Goal: Navigation & Orientation: Find specific page/section

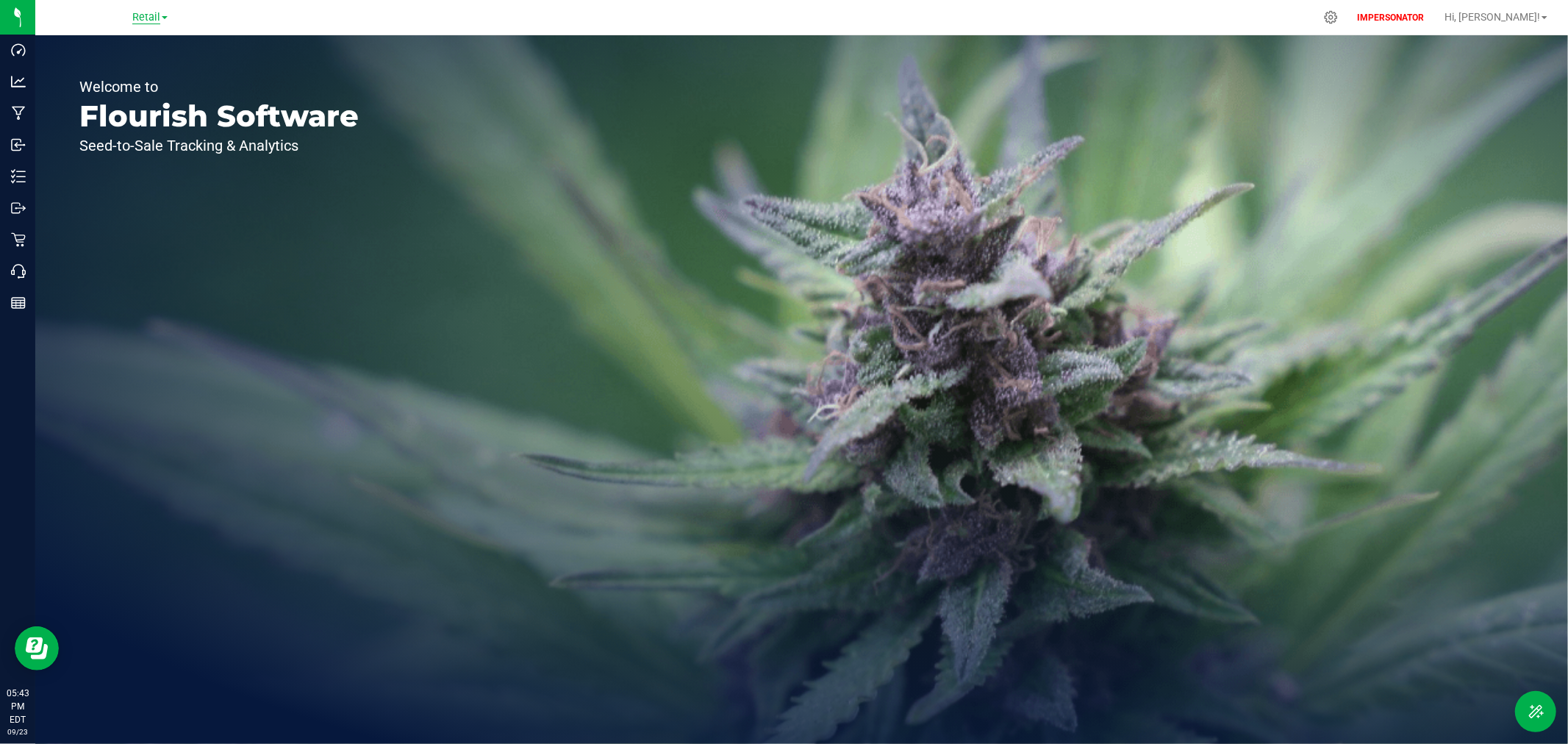
click at [140, 17] on span "Retail" at bounding box center [146, 17] width 28 height 13
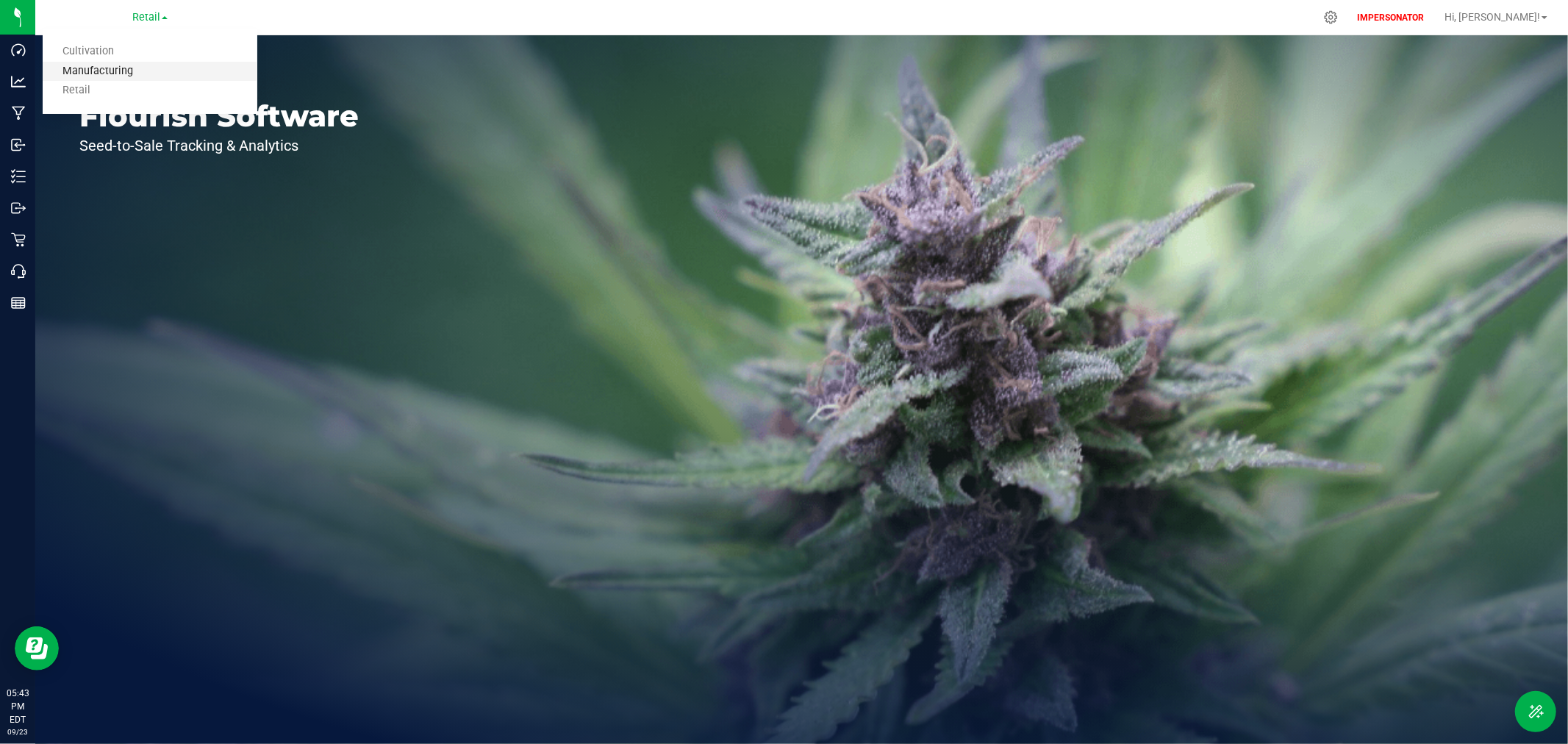
click at [127, 63] on link "Manufacturing" at bounding box center [149, 71] width 214 height 20
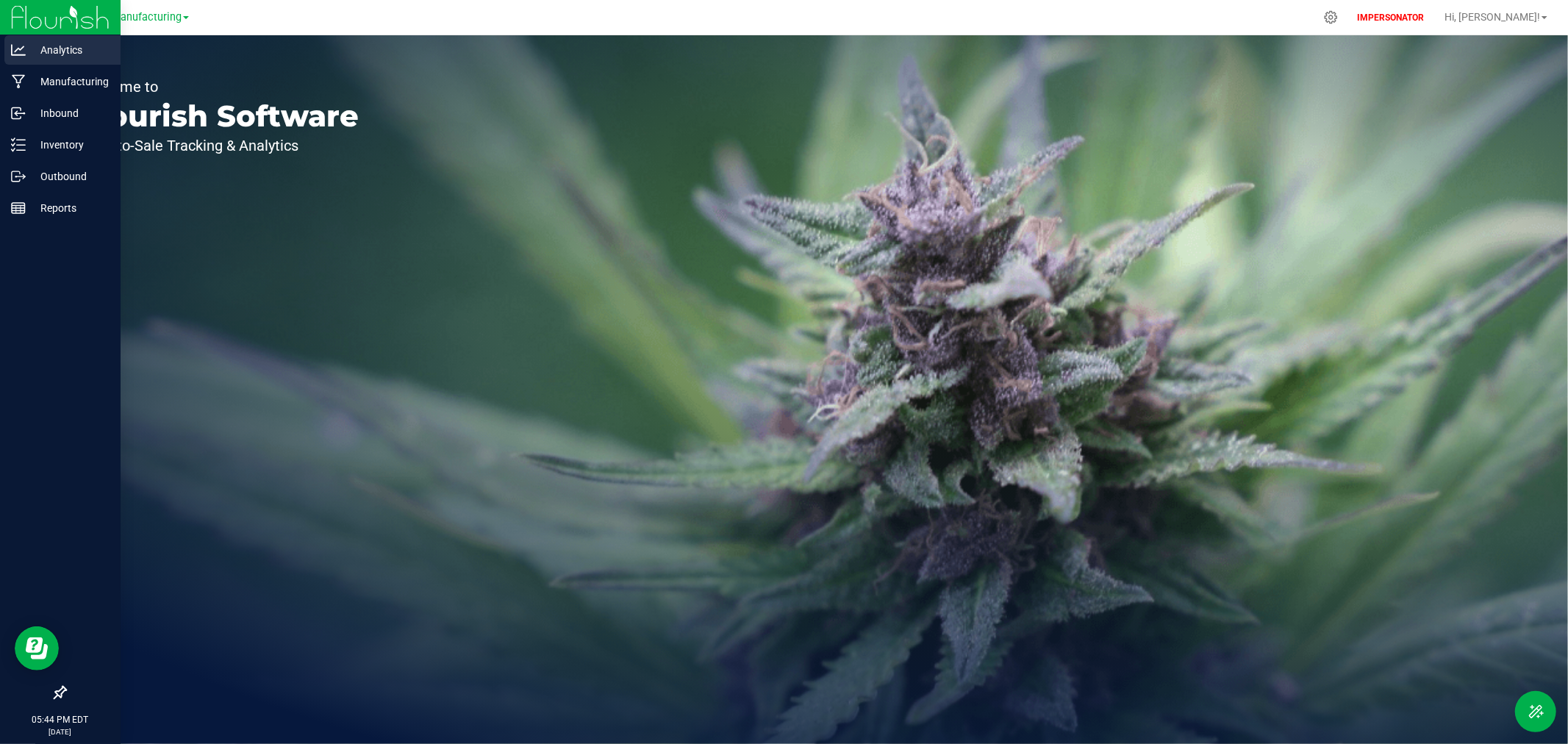
click at [40, 47] on p "Analytics" at bounding box center [70, 50] width 88 height 17
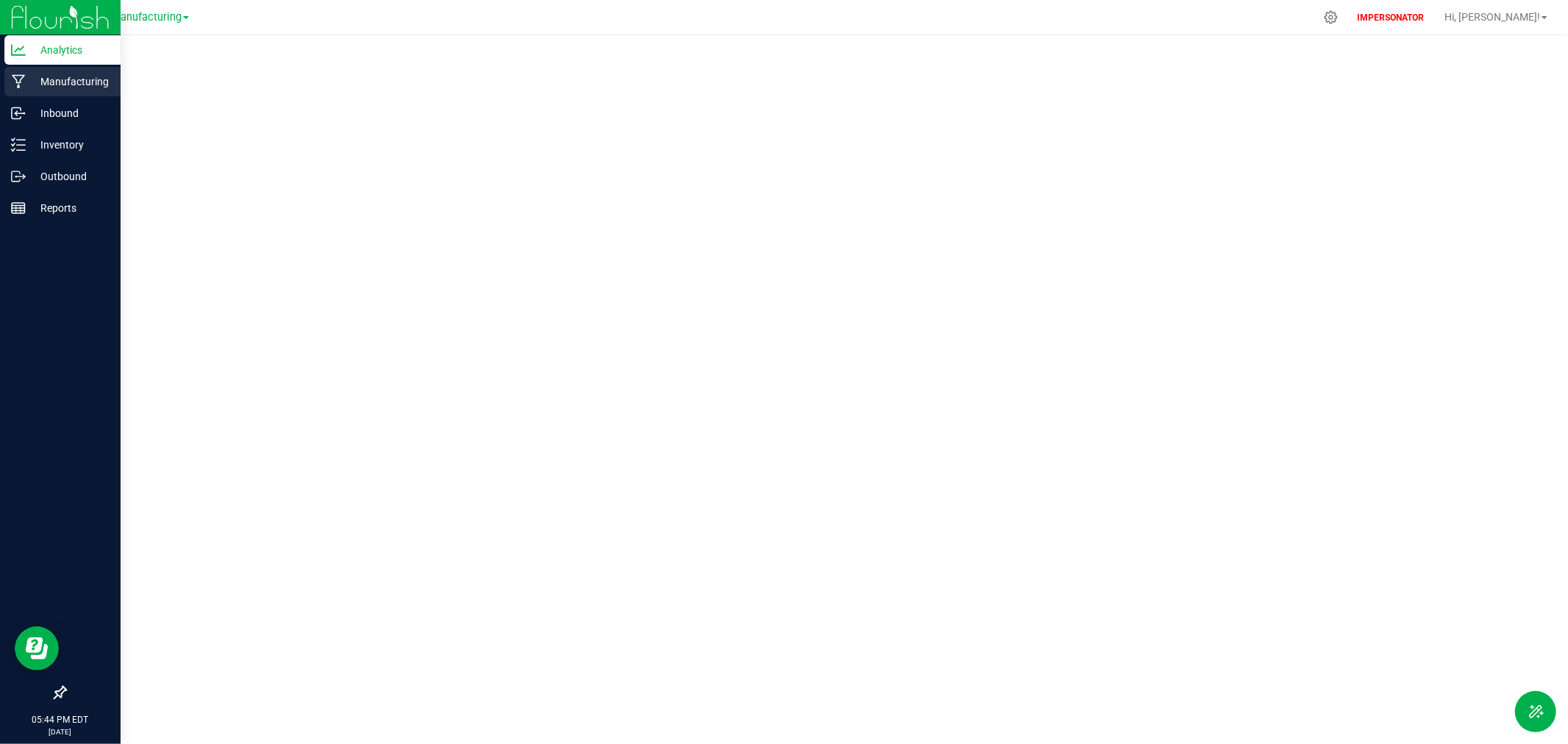
click at [57, 81] on p "Manufacturing" at bounding box center [70, 81] width 88 height 17
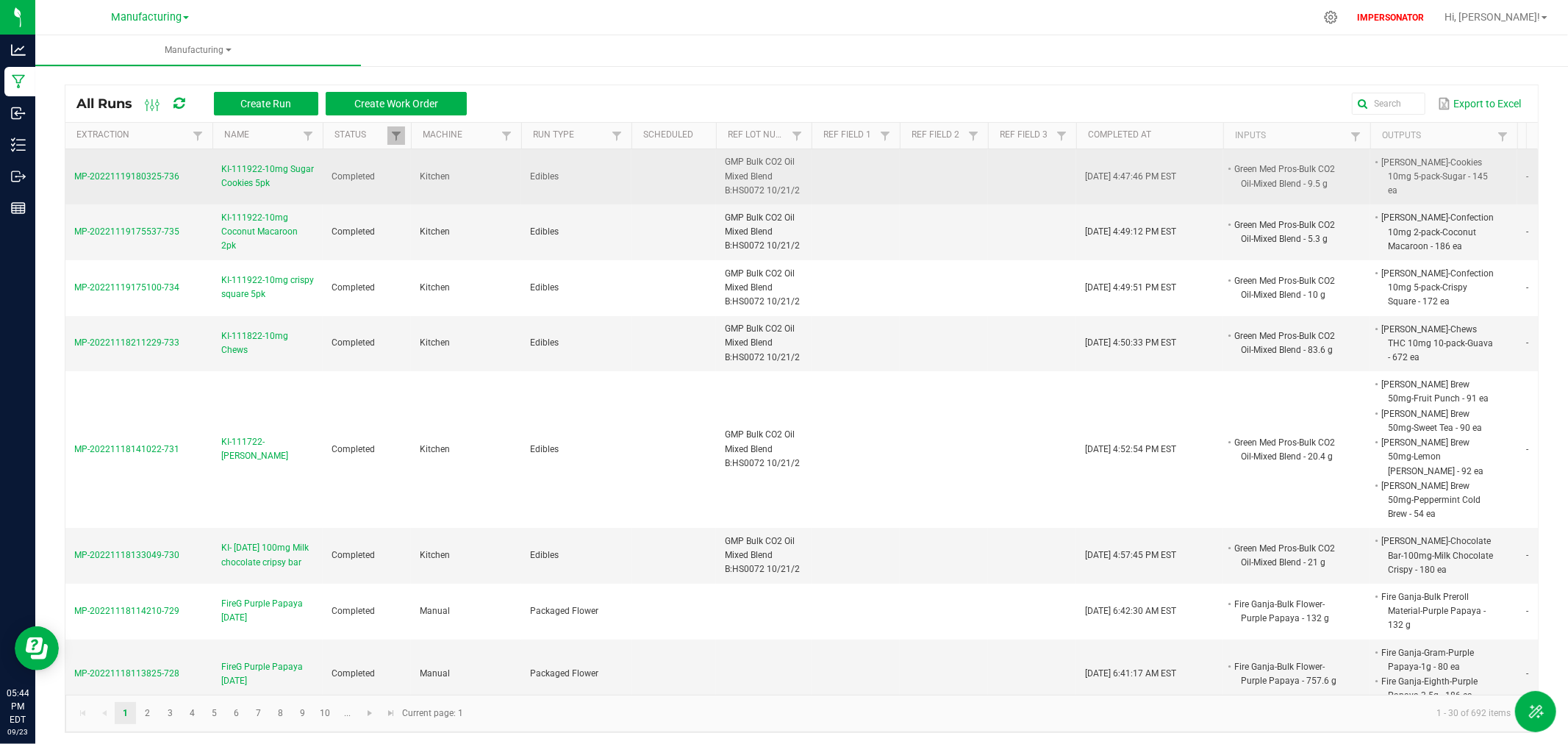
click at [251, 177] on span "KI-111922-10mg Sugar Cookies 5pk" at bounding box center [267, 176] width 92 height 28
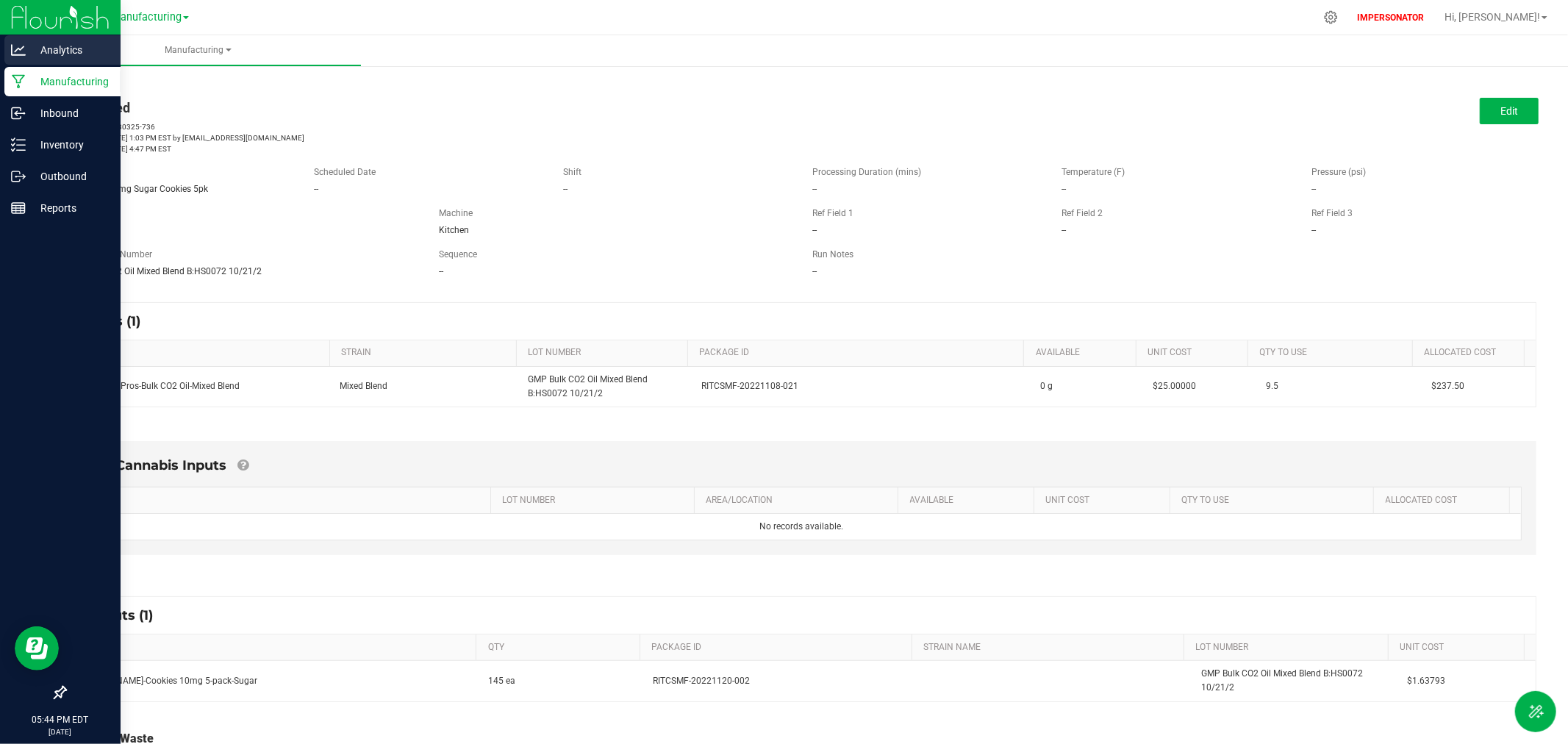
click at [67, 44] on p "Analytics" at bounding box center [70, 50] width 88 height 17
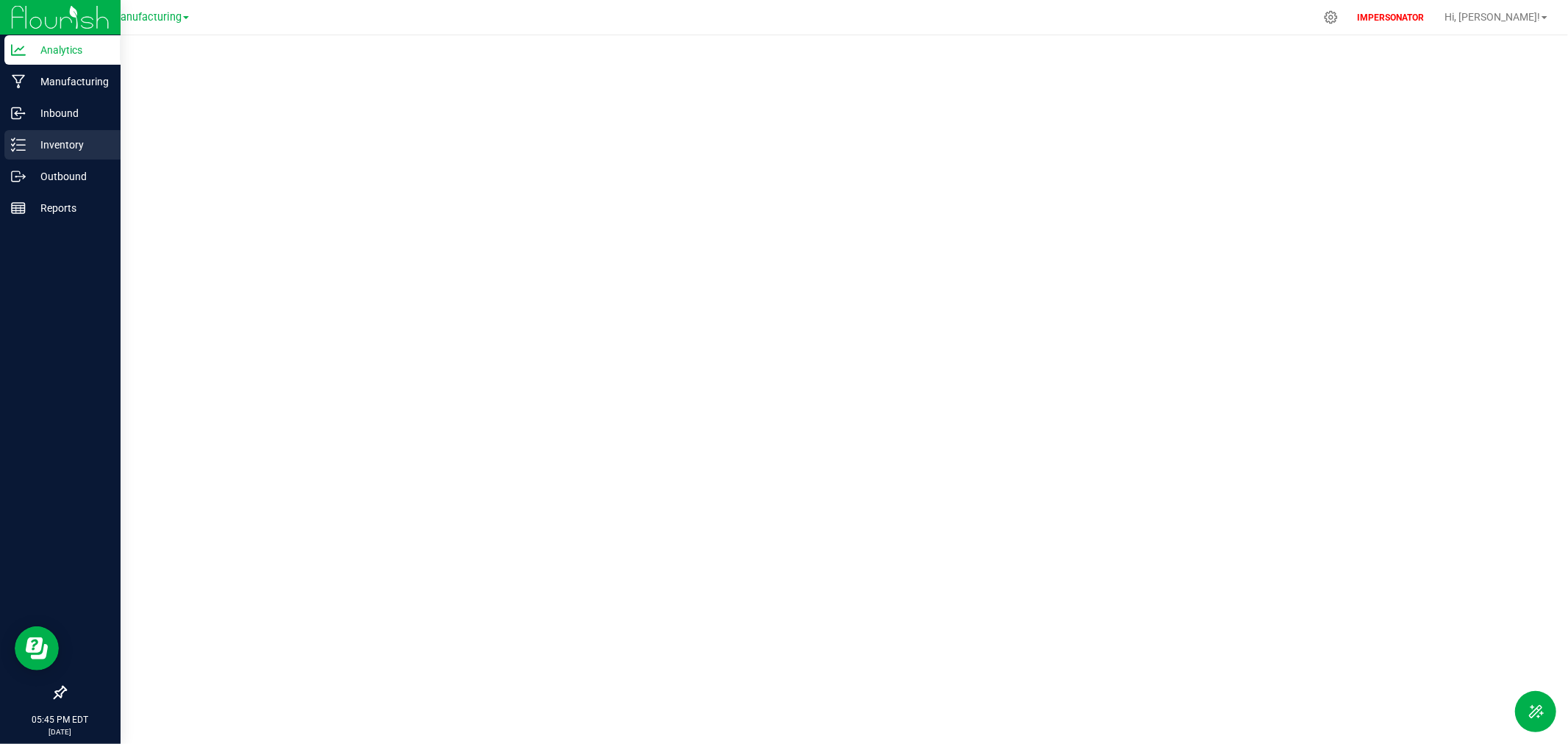
click at [21, 147] on icon at bounding box center [18, 144] width 15 height 15
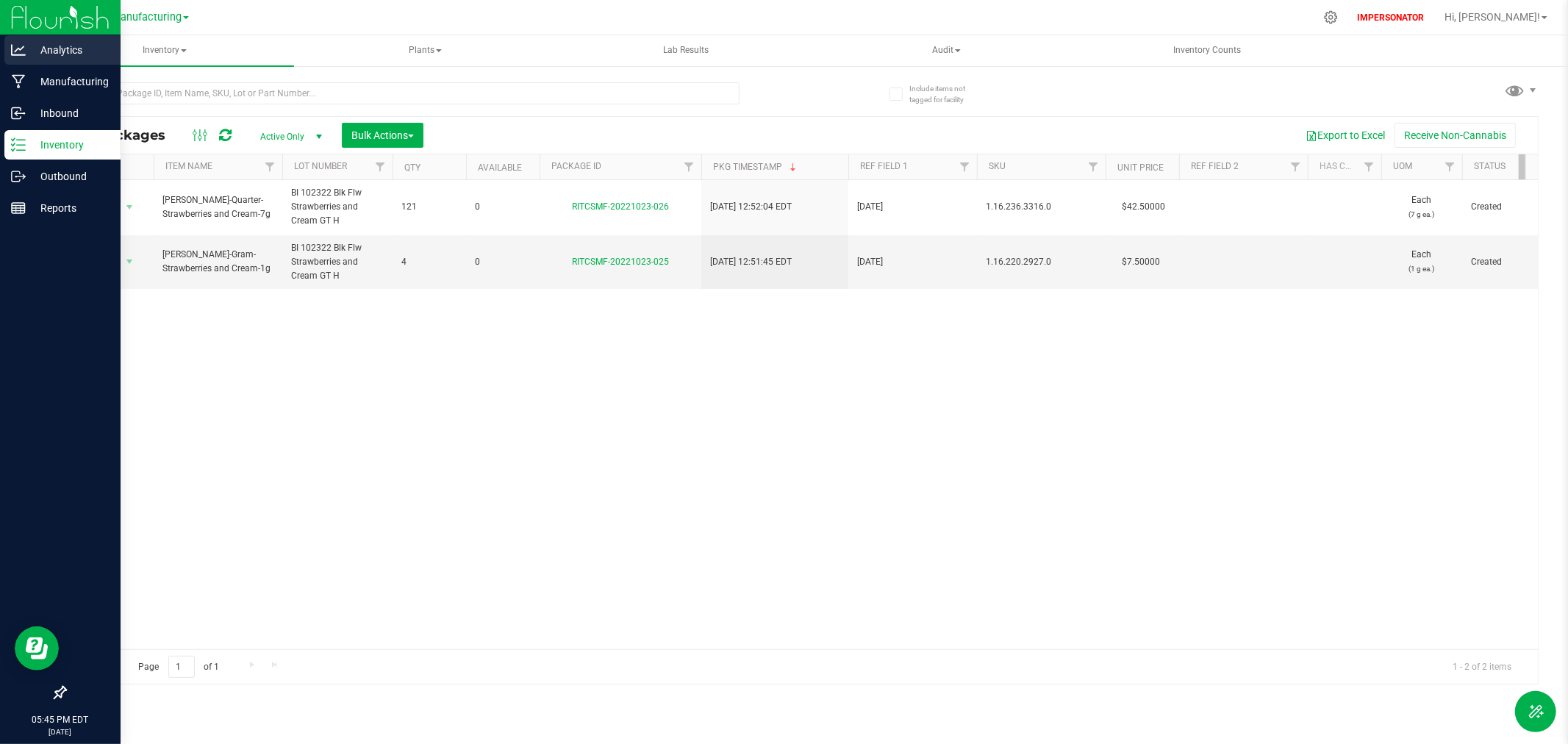
click at [32, 47] on p "Analytics" at bounding box center [70, 50] width 88 height 17
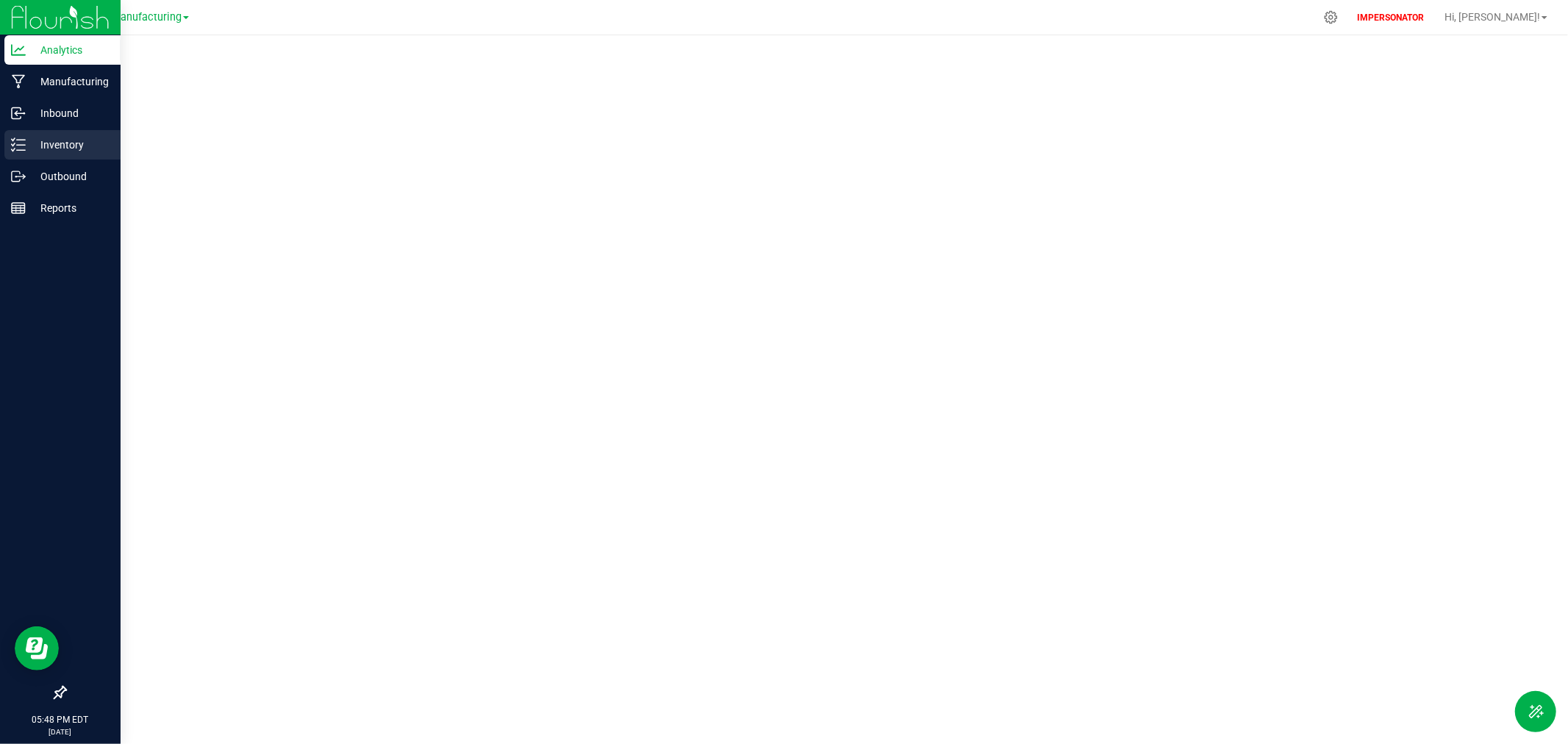
click at [56, 145] on p "Inventory" at bounding box center [70, 144] width 88 height 17
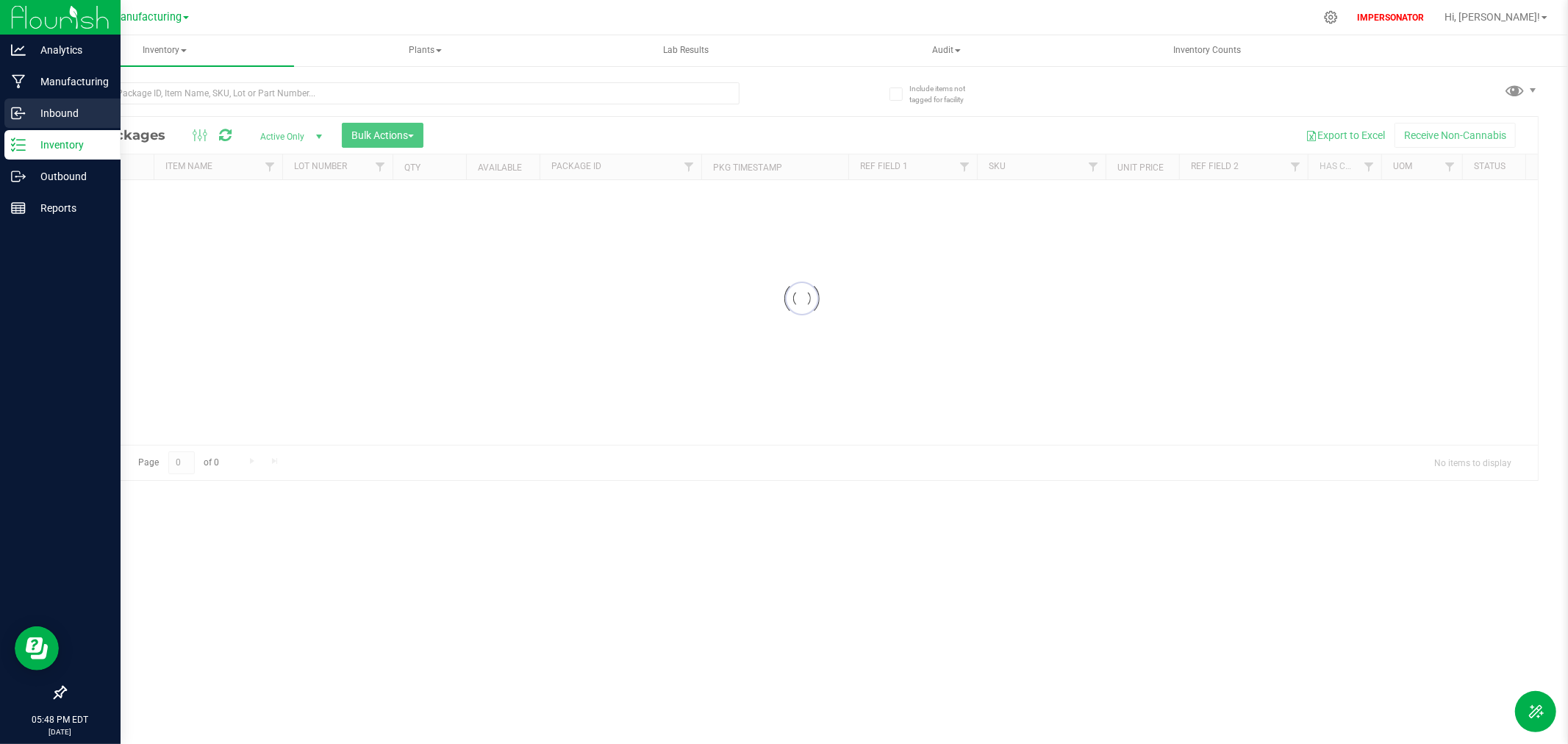
click at [48, 109] on p "Inbound" at bounding box center [70, 113] width 88 height 17
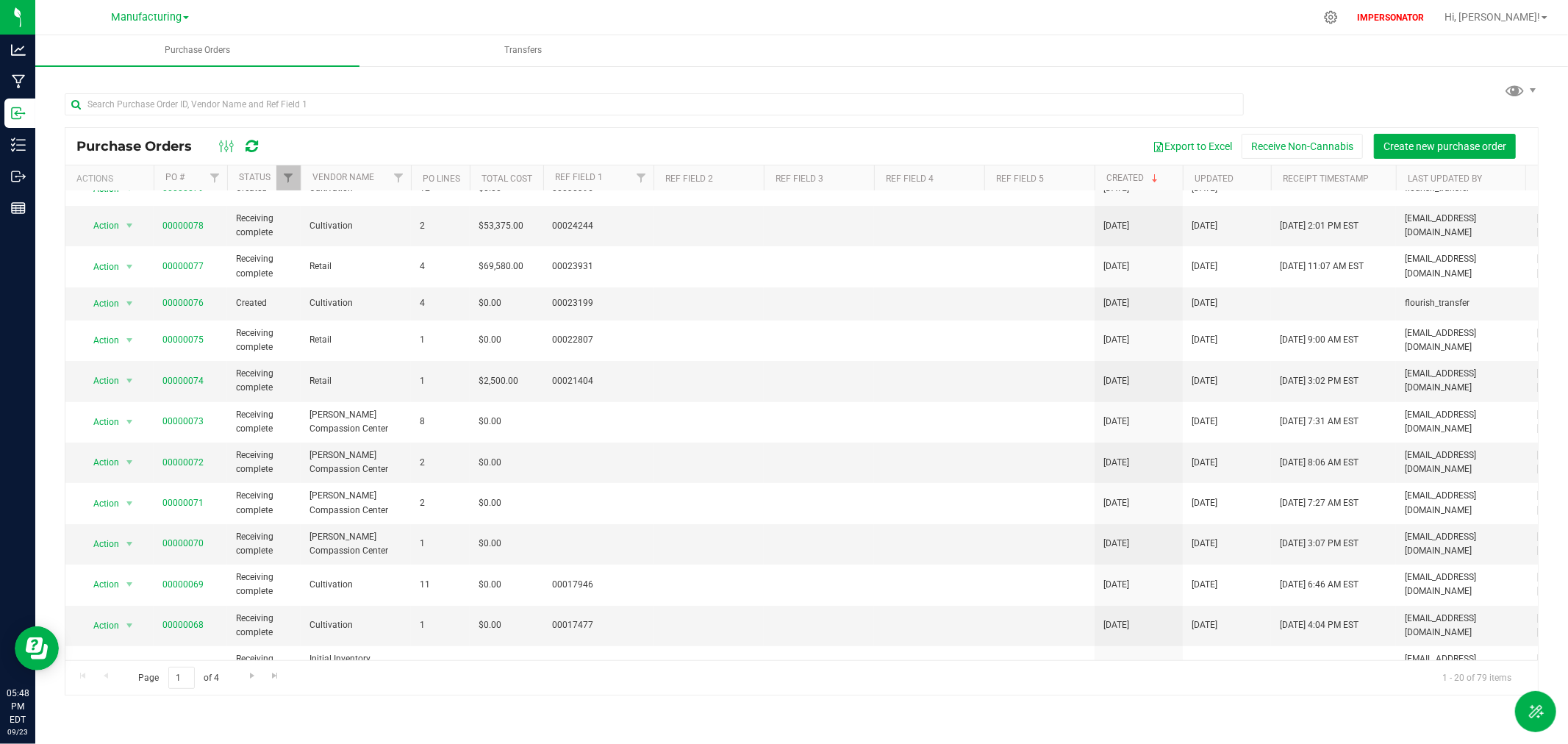
scroll to position [16, 0]
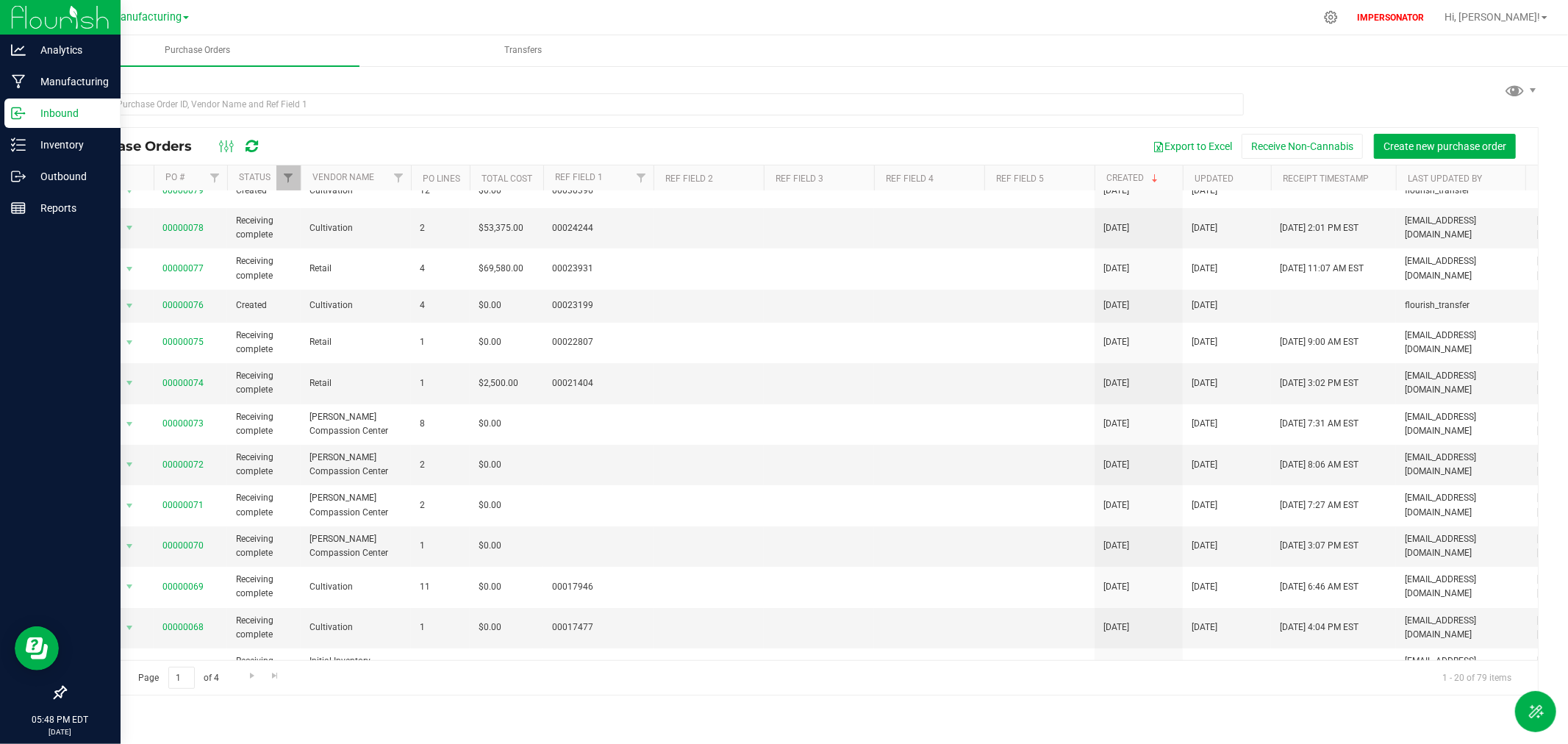
click at [55, 116] on p "Inbound" at bounding box center [70, 113] width 88 height 17
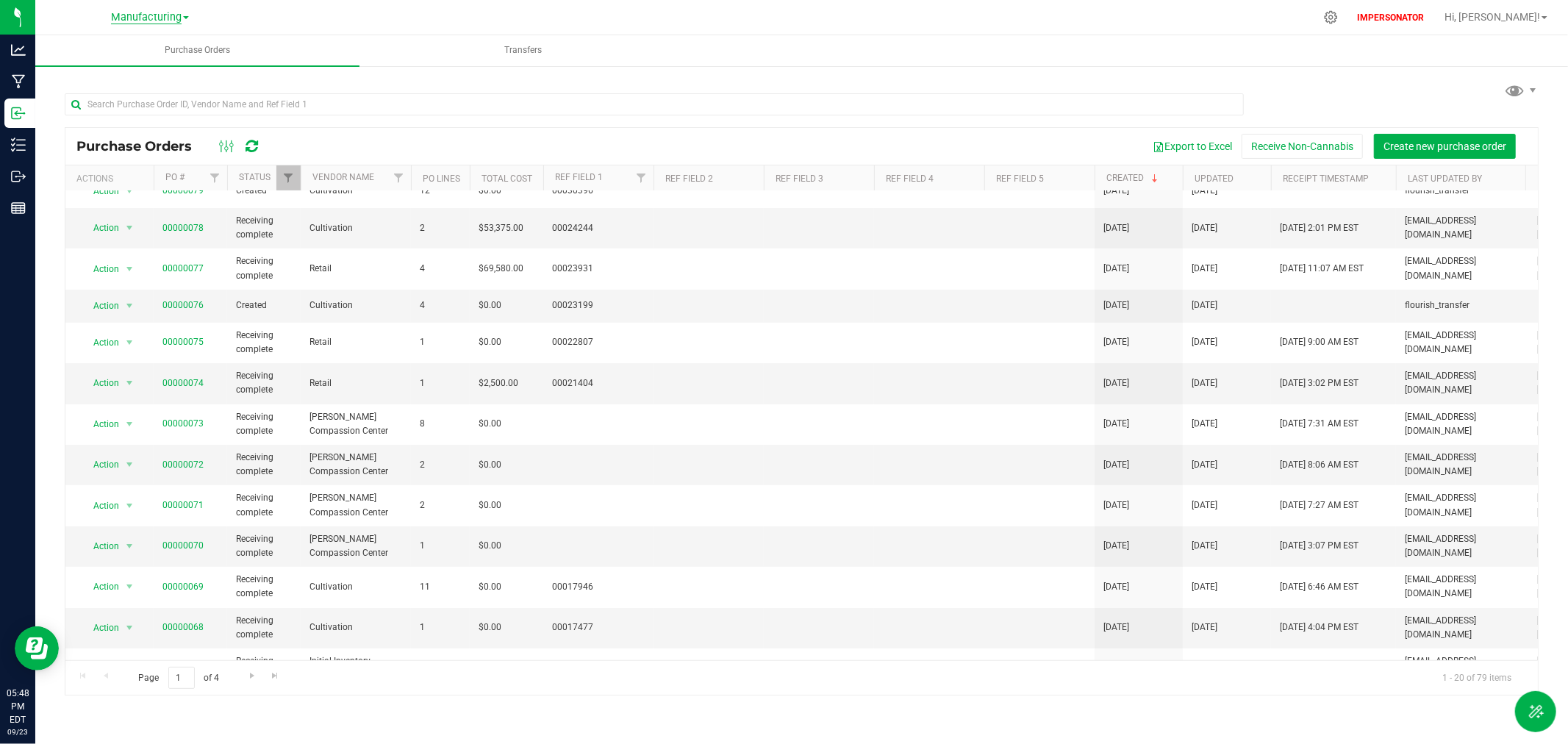
click at [149, 15] on span "Manufacturing" at bounding box center [146, 17] width 71 height 13
click at [113, 47] on link "Cultivation" at bounding box center [149, 51] width 214 height 20
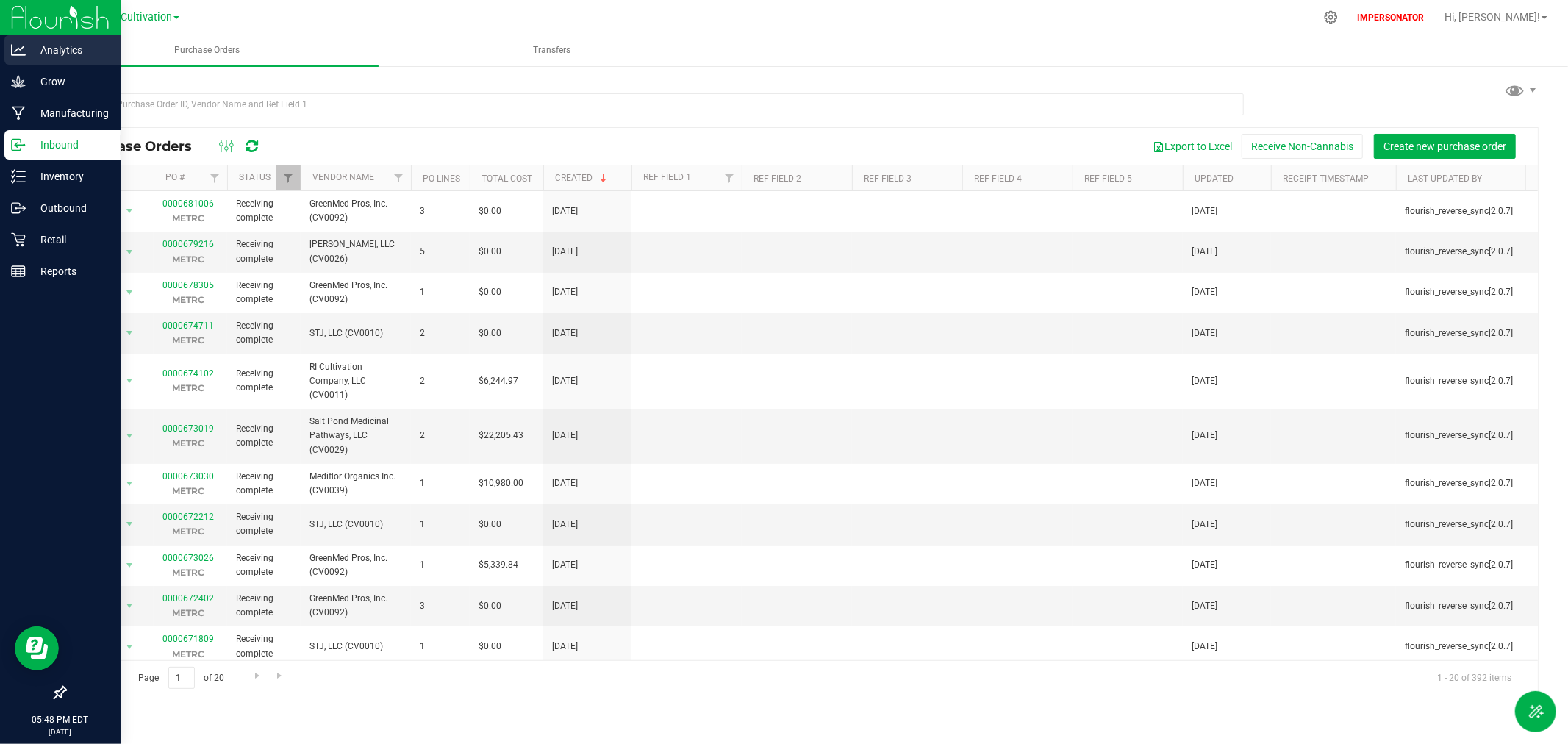
click at [42, 48] on p "Analytics" at bounding box center [70, 50] width 88 height 17
